Goal: Task Accomplishment & Management: Manage account settings

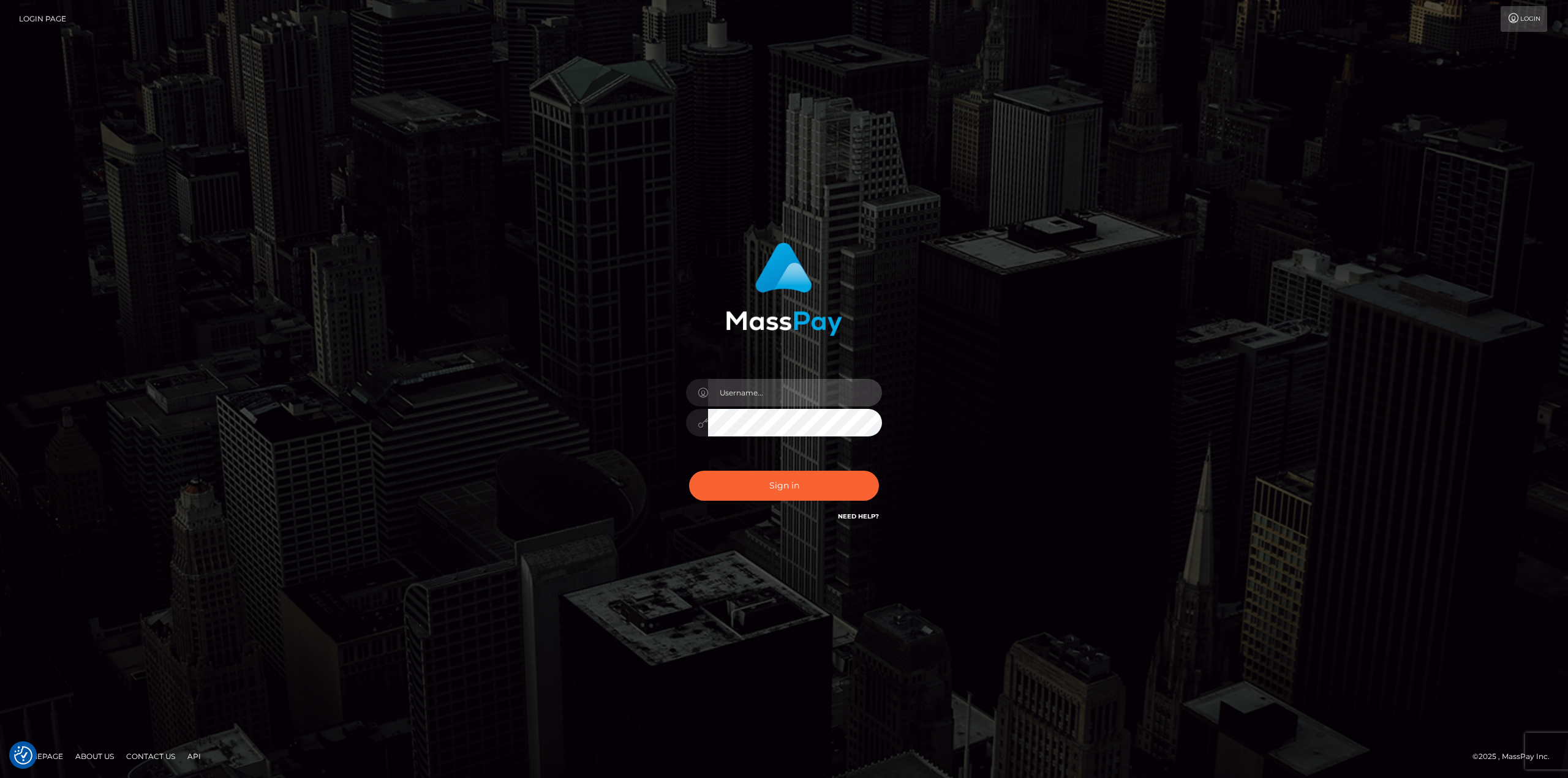
drag, startPoint x: 0, startPoint y: 0, endPoint x: 766, endPoint y: 387, distance: 858.2
click at [766, 387] on input "text" at bounding box center [795, 392] width 174 height 27
type input "Ahmed"
click at [763, 486] on button "Sign in" at bounding box center [784, 486] width 190 height 30
click at [782, 395] on input "text" at bounding box center [795, 392] width 174 height 27
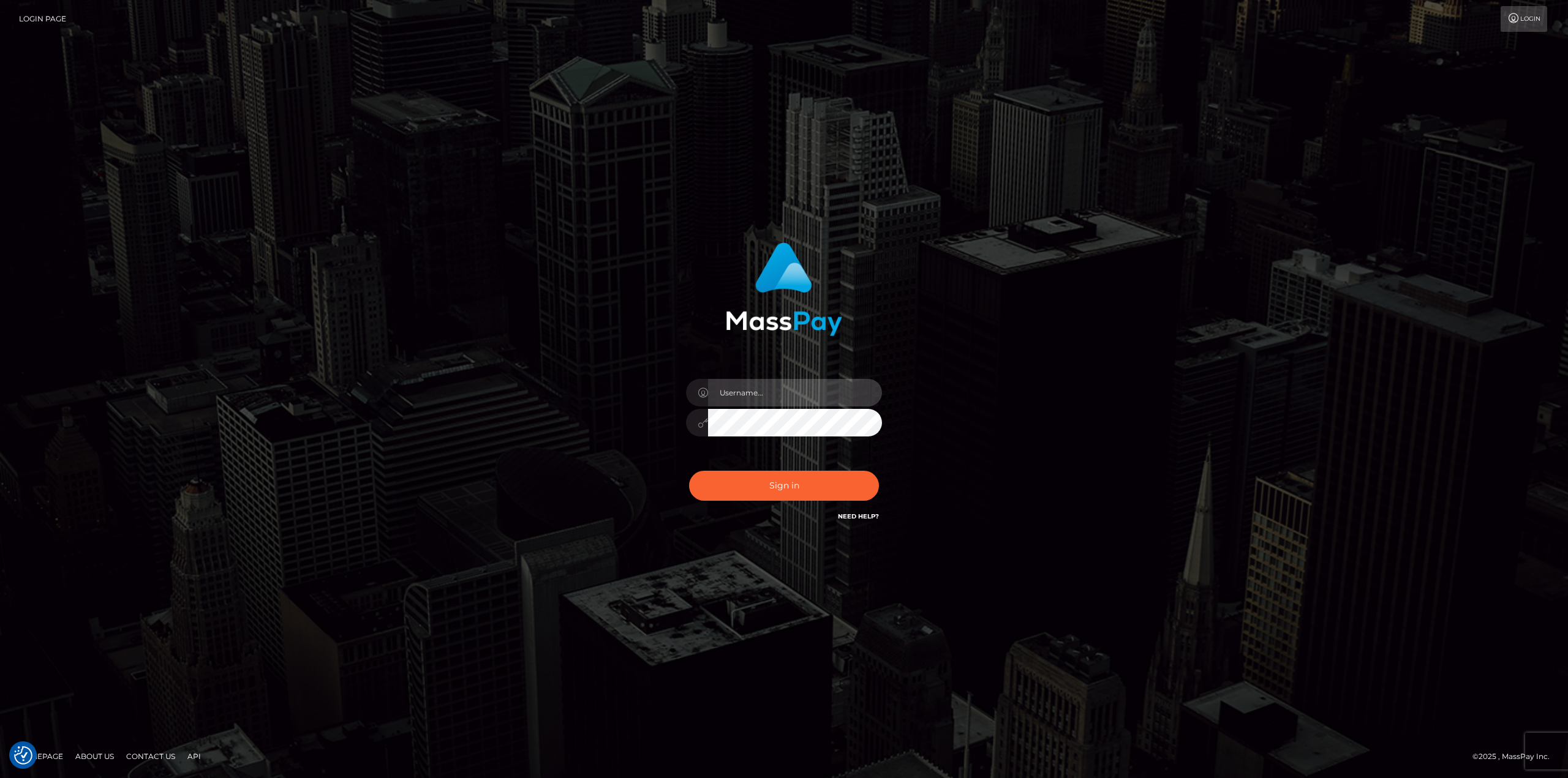
type input "[PERSON_NAME]"
click at [810, 488] on button "Sign in" at bounding box center [784, 486] width 190 height 30
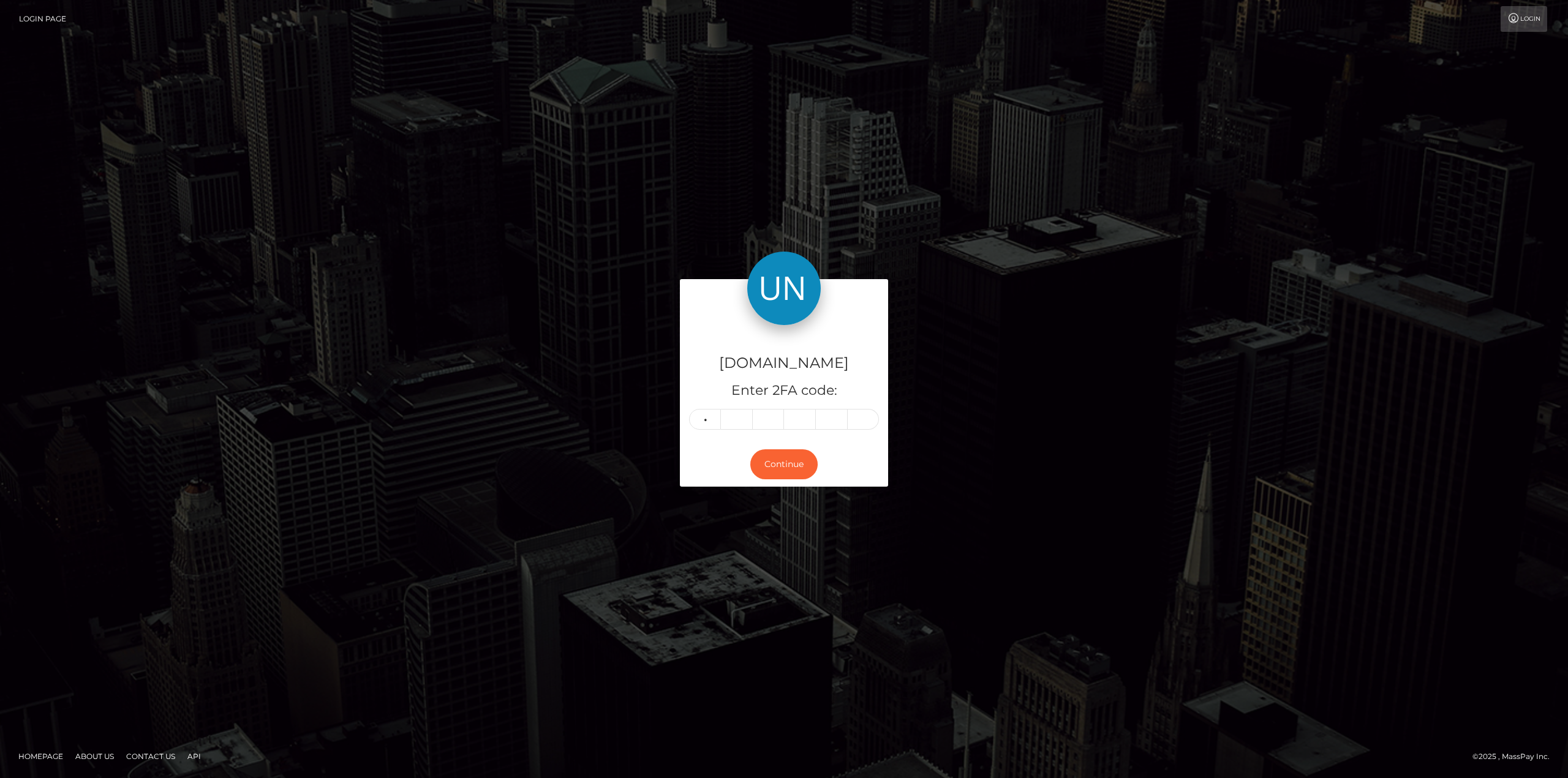
type input "0"
type input "3"
type input "9"
type input "8"
type input "9"
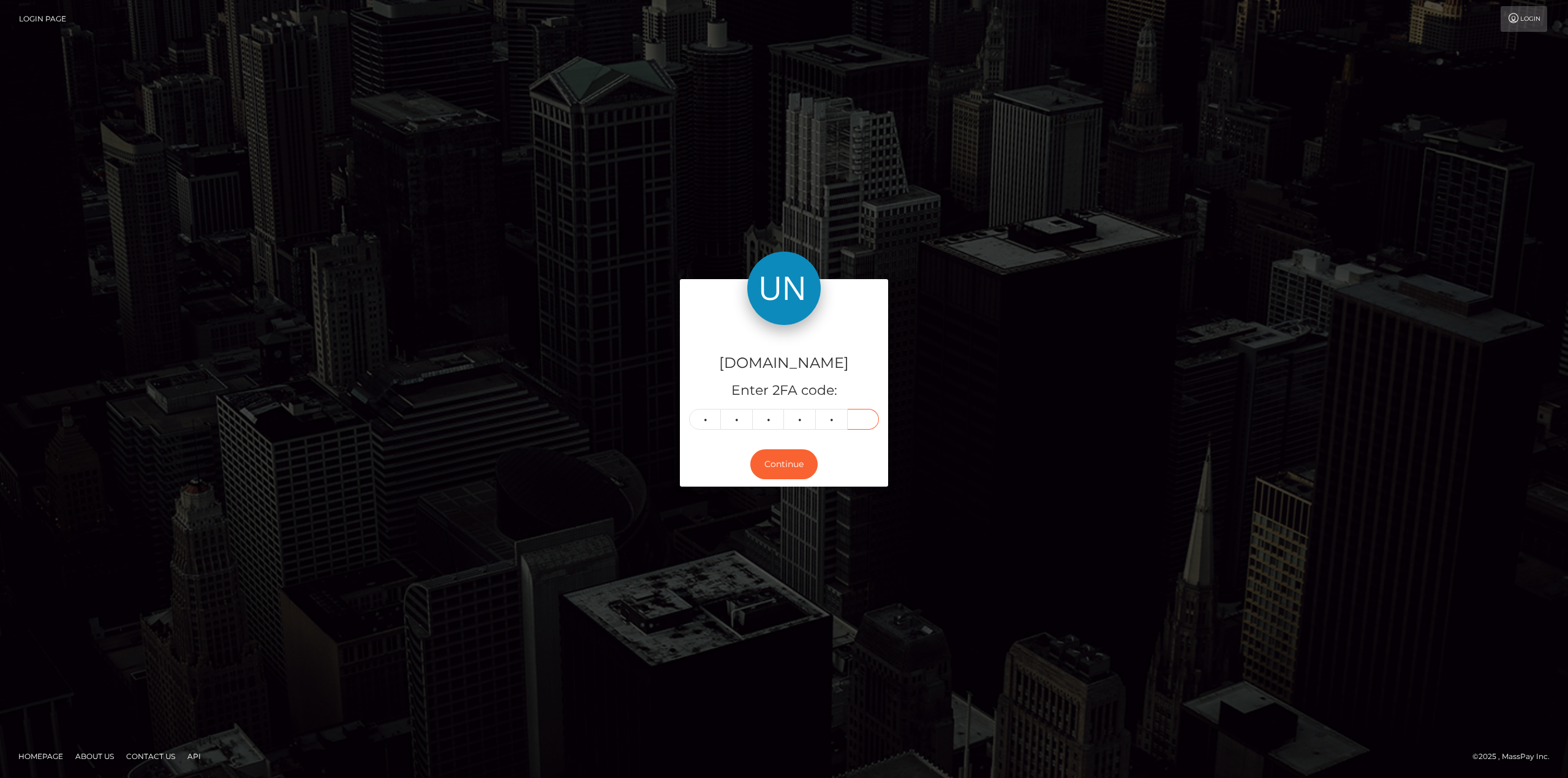
type input "5"
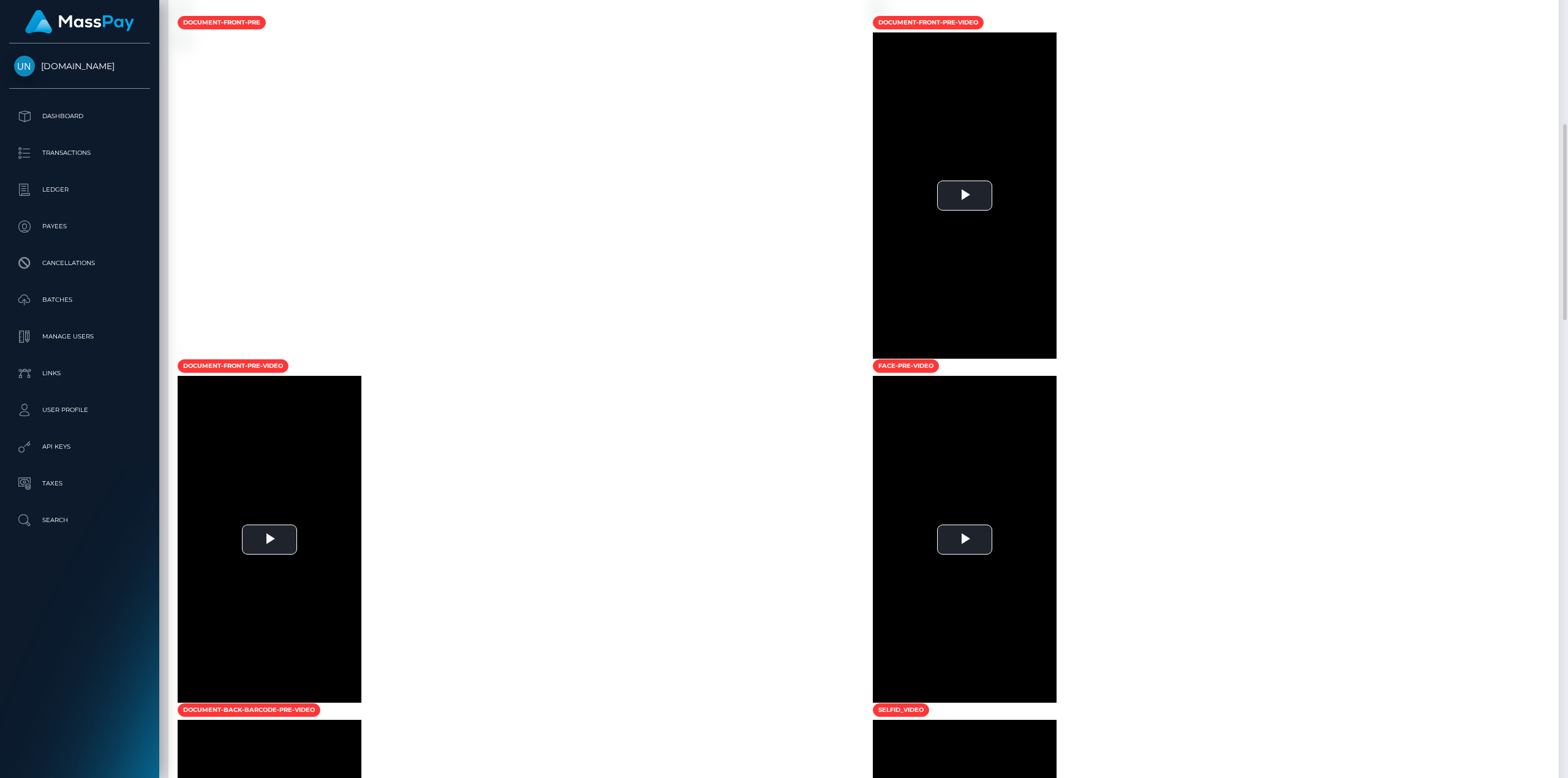
scroll to position [735, 0]
